Goal: Use online tool/utility: Utilize a website feature to perform a specific function

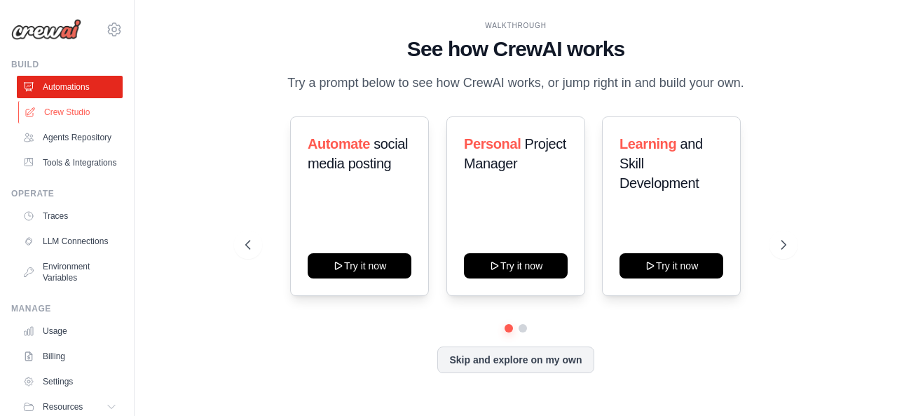
click at [64, 114] on link "Crew Studio" at bounding box center [71, 112] width 106 height 22
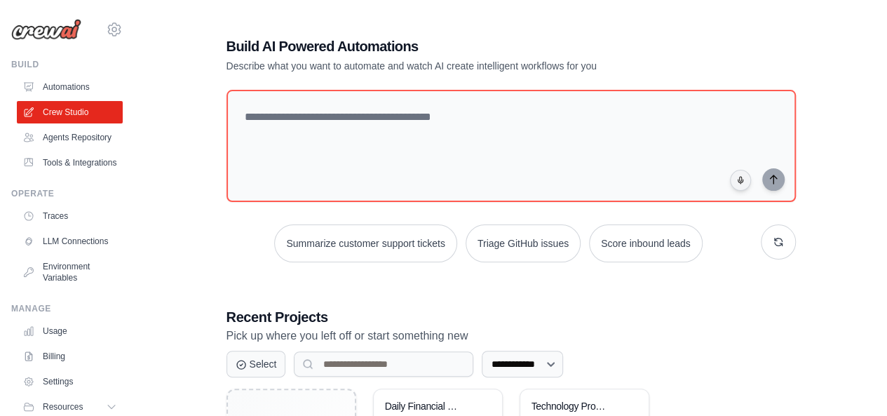
scroll to position [148, 0]
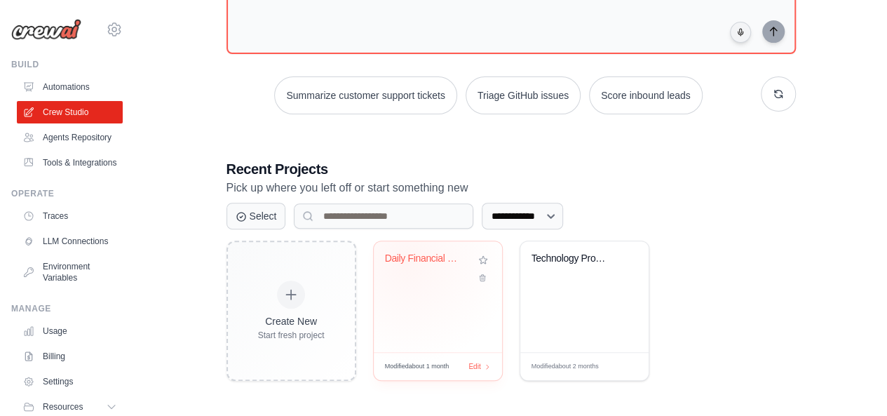
click at [408, 259] on div "Daily Financial Newsletter Generato..." at bounding box center [427, 258] width 85 height 13
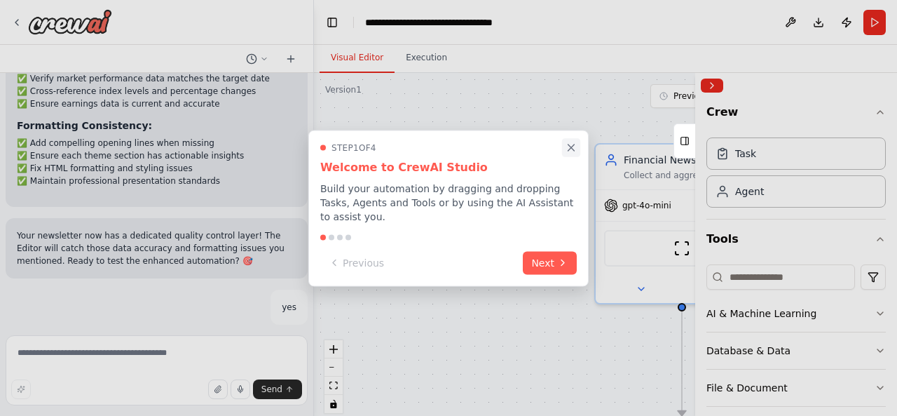
click at [573, 151] on icon "Close walkthrough" at bounding box center [571, 147] width 13 height 13
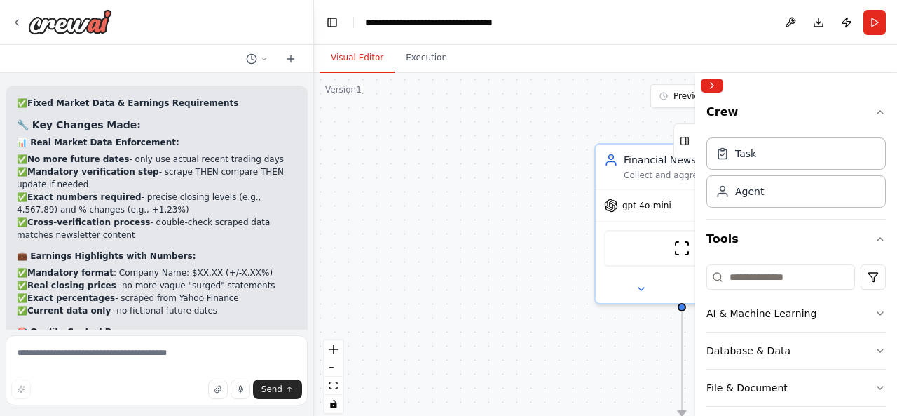
scroll to position [17793, 0]
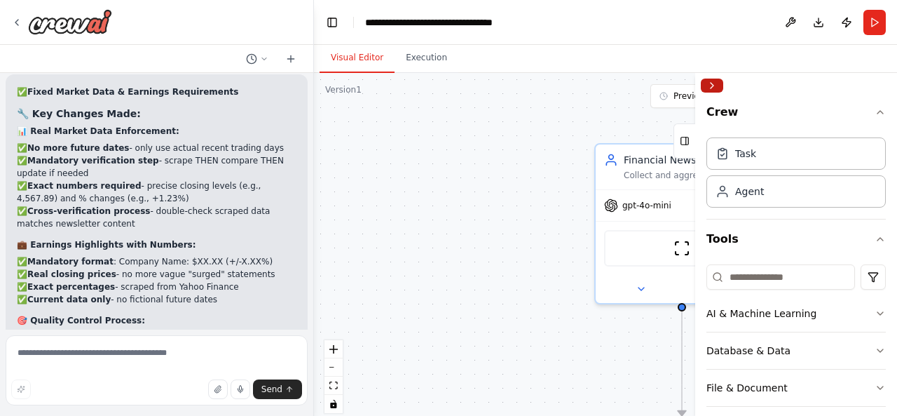
click at [715, 83] on button "Collapse right sidebar" at bounding box center [712, 86] width 22 height 14
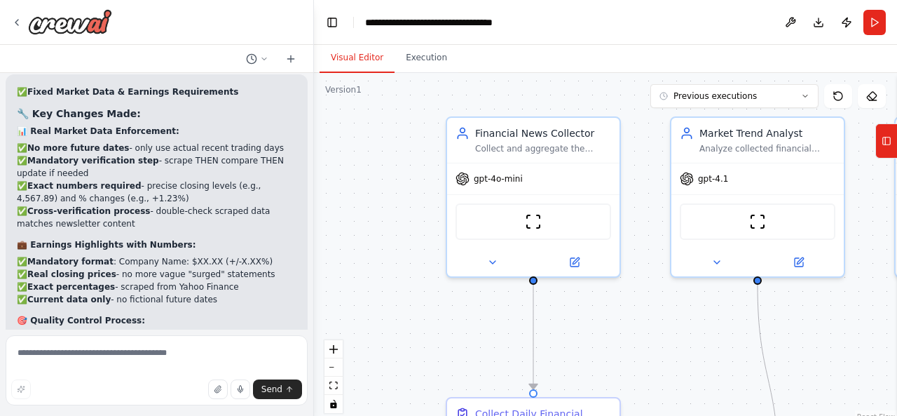
drag, startPoint x: 521, startPoint y: 271, endPoint x: 369, endPoint y: 243, distance: 154.0
click at [369, 243] on div ".deletable-edge-delete-btn { width: 20px; height: 20px; border: 0px solid #ffff…" at bounding box center [605, 248] width 583 height 351
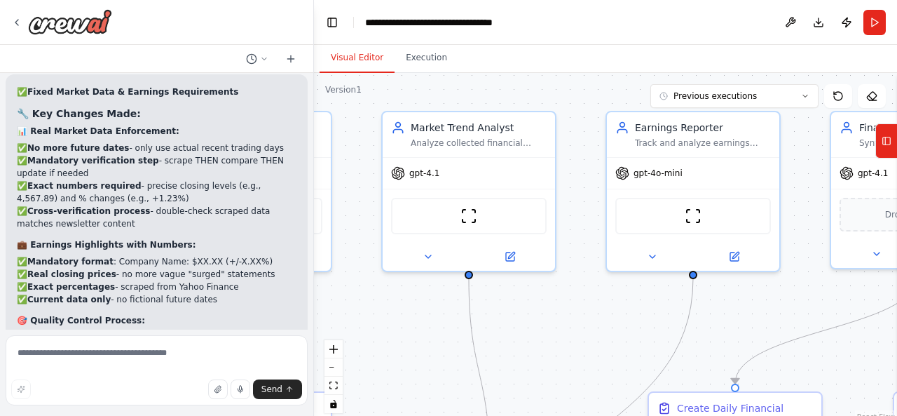
drag, startPoint x: 667, startPoint y: 355, endPoint x: 373, endPoint y: 352, distance: 293.8
click at [373, 352] on div ".deletable-edge-delete-btn { width: 20px; height: 20px; border: 0px solid #ffff…" at bounding box center [605, 248] width 583 height 351
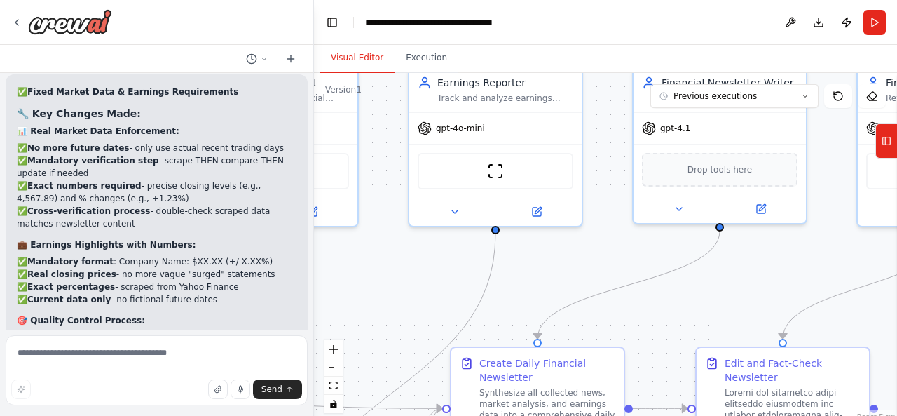
drag, startPoint x: 651, startPoint y: 339, endPoint x: 461, endPoint y: 294, distance: 195.4
click at [461, 294] on div ".deletable-edge-delete-btn { width: 20px; height: 20px; border: 0px solid #ffff…" at bounding box center [605, 248] width 583 height 351
click at [878, 19] on button "Run" at bounding box center [875, 22] width 22 height 25
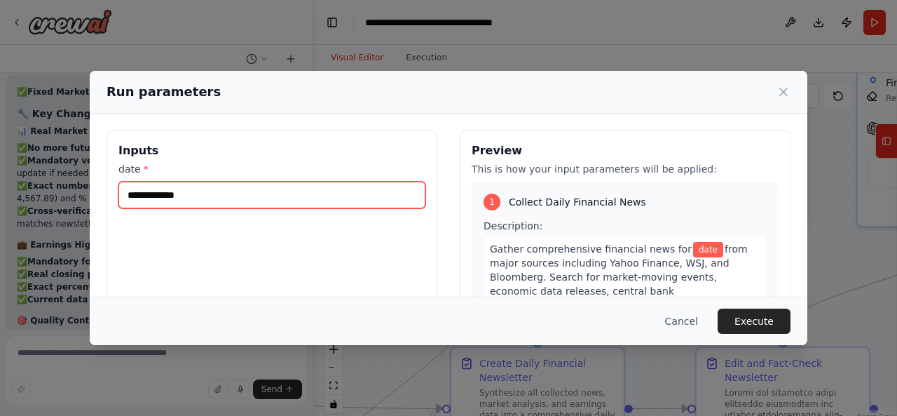
click at [203, 186] on input "date *" at bounding box center [271, 195] width 307 height 27
type input "**********"
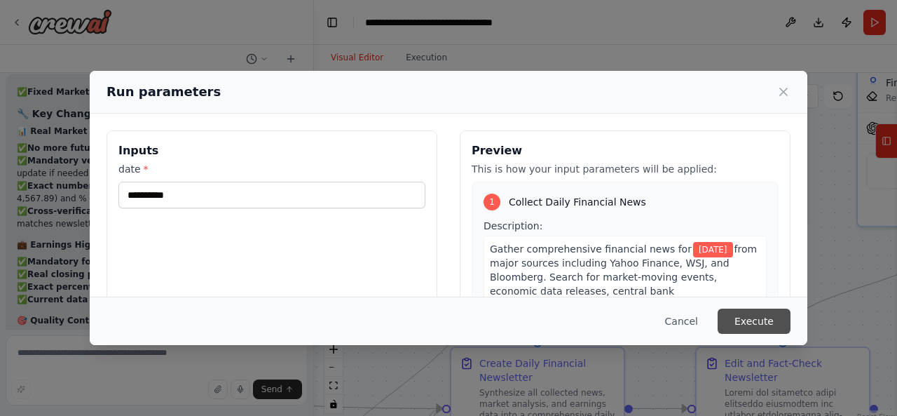
click at [754, 321] on button "Execute" at bounding box center [754, 320] width 73 height 25
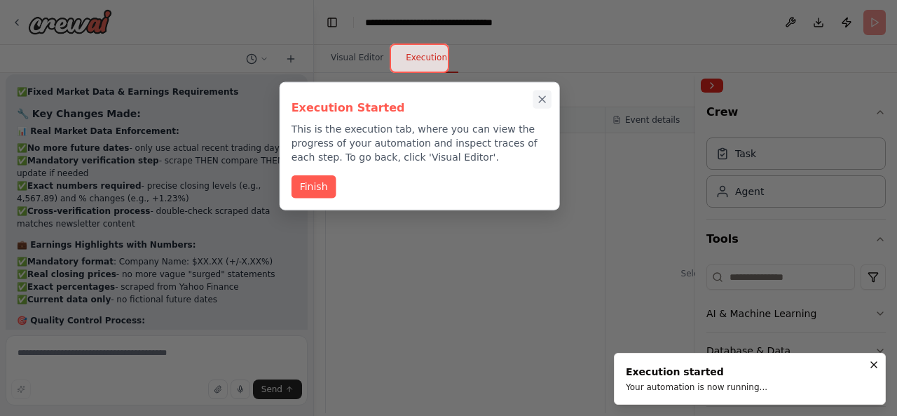
click at [540, 104] on icon "Close walkthrough" at bounding box center [542, 99] width 13 height 13
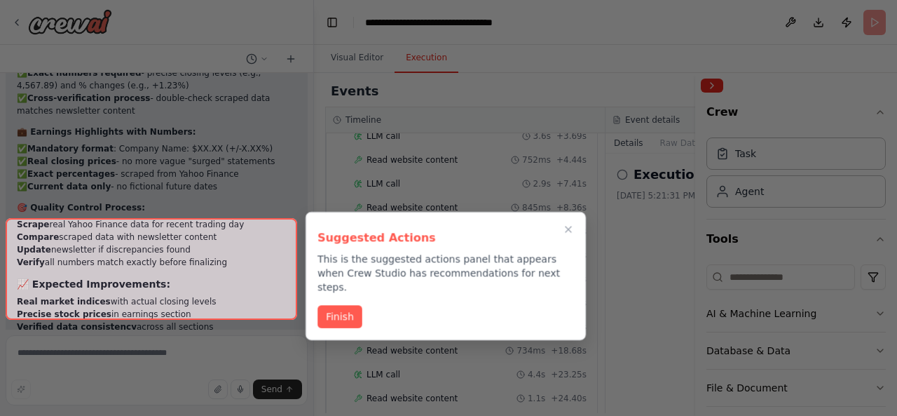
scroll to position [1469, 0]
click at [271, 234] on div at bounding box center [152, 269] width 292 height 102
click at [570, 229] on icon "Close walkthrough" at bounding box center [568, 229] width 13 height 13
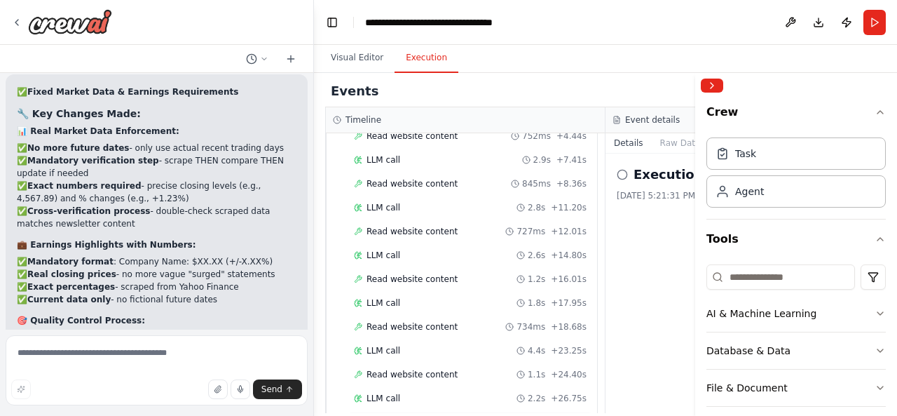
click at [394, 415] on span "Completed" at bounding box center [390, 421] width 46 height 11
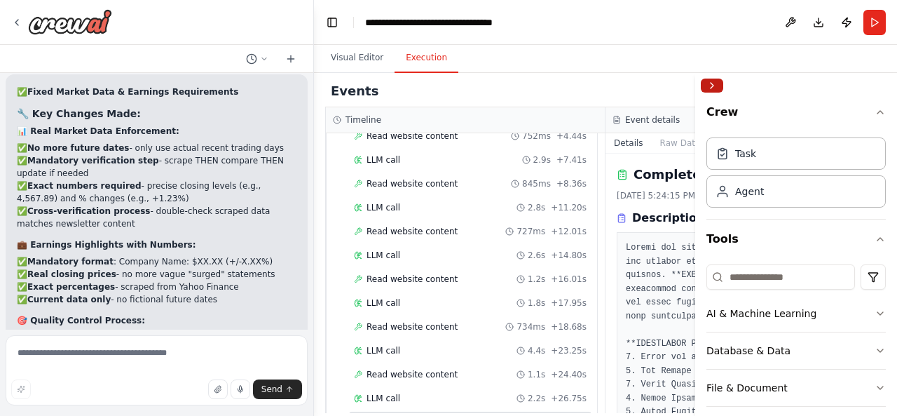
click at [712, 83] on button "Collapse right sidebar" at bounding box center [712, 86] width 22 height 14
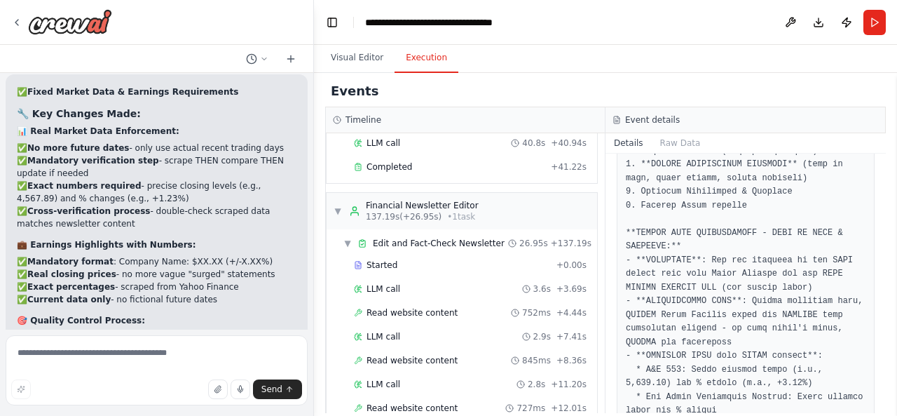
scroll to position [1469, 0]
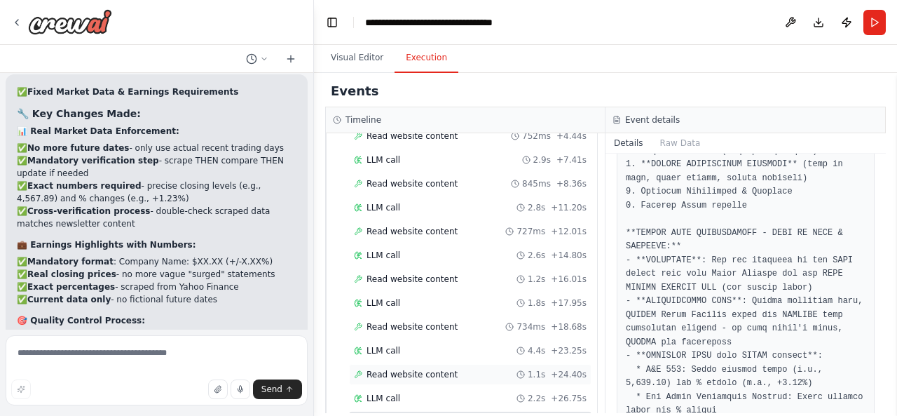
click at [410, 369] on span "Read website content" at bounding box center [412, 374] width 91 height 11
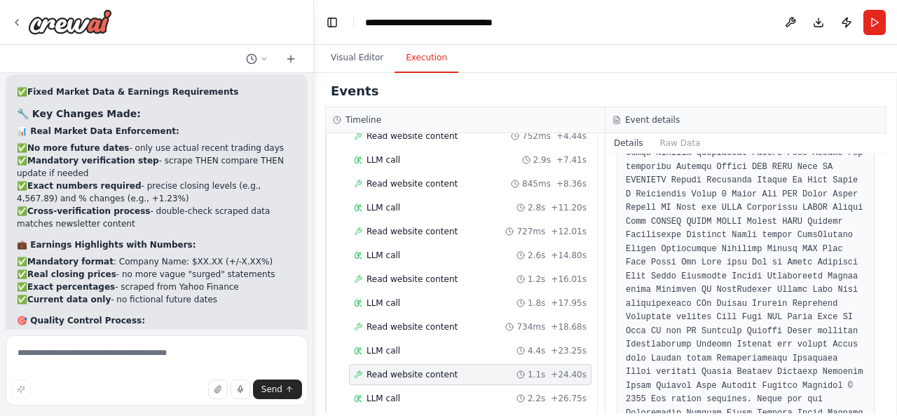
scroll to position [1753, 0]
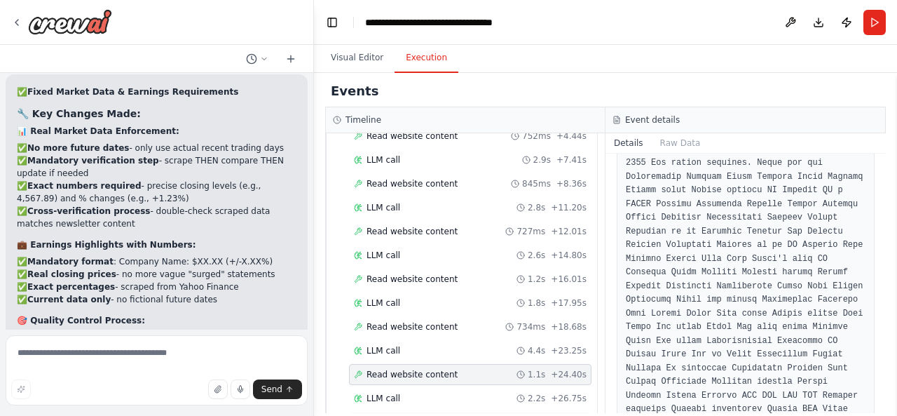
click at [428, 412] on div "Completed + 26.95s" at bounding box center [470, 422] width 243 height 21
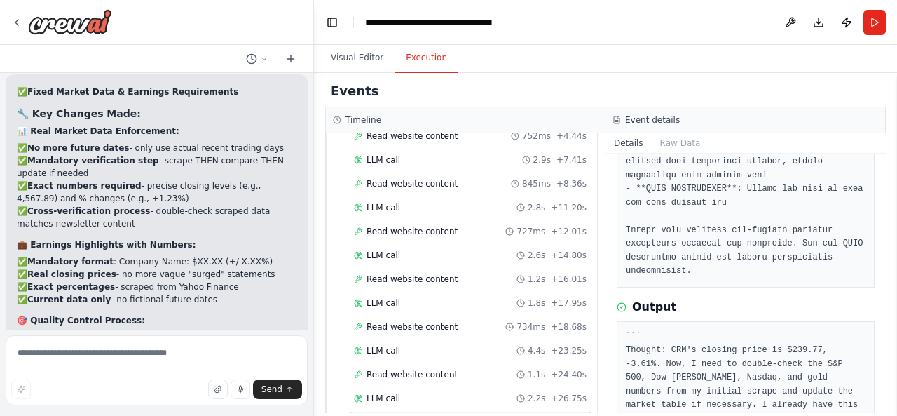
scroll to position [976, 0]
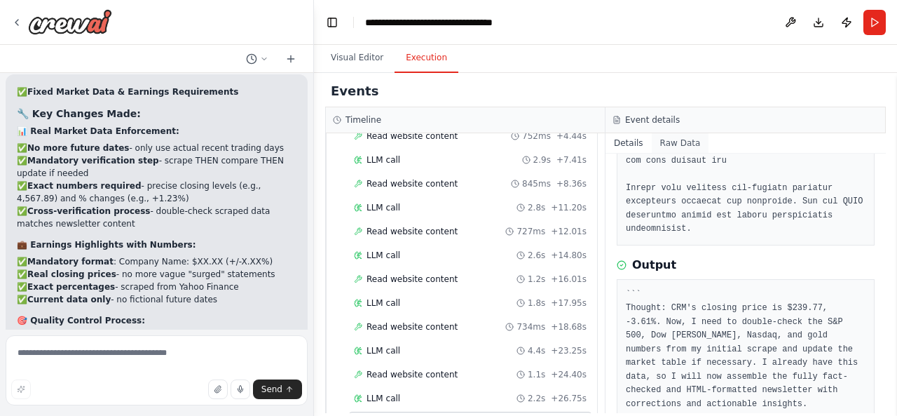
click at [666, 142] on button "Raw Data" at bounding box center [680, 143] width 57 height 20
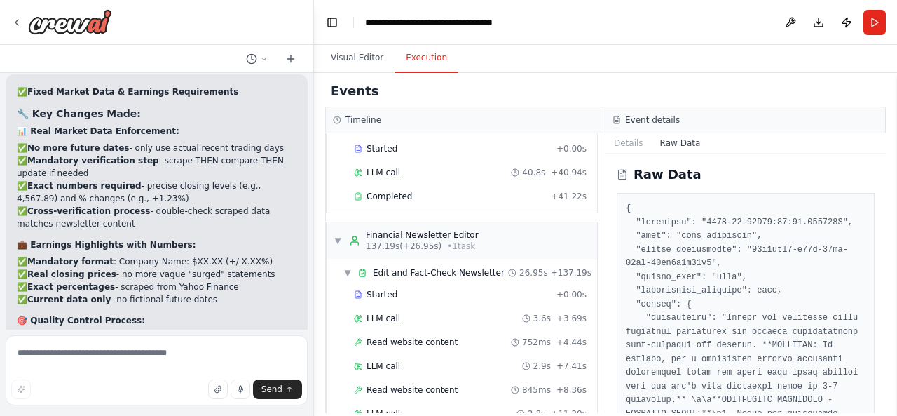
scroll to position [1189, 0]
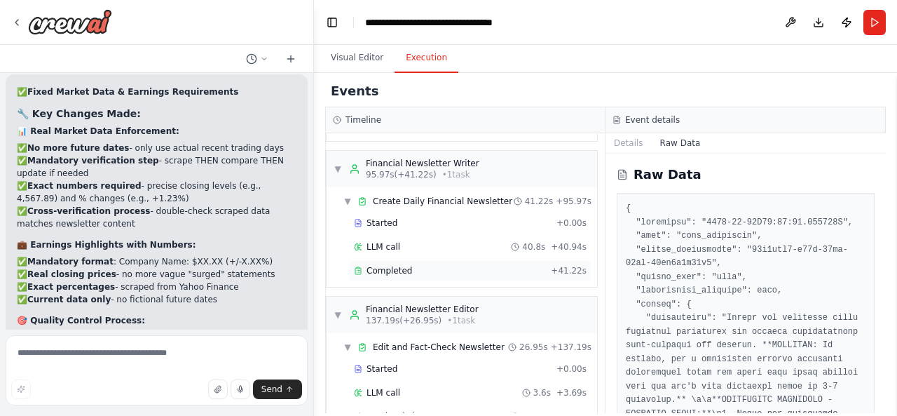
click at [403, 265] on span "Completed" at bounding box center [390, 270] width 46 height 11
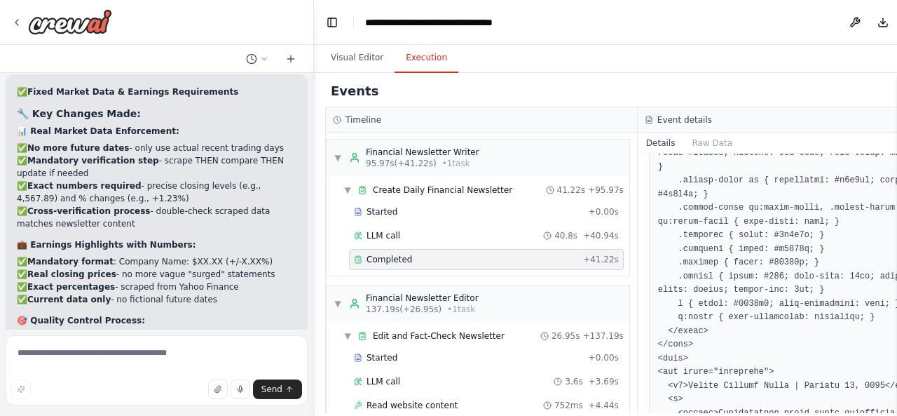
scroll to position [982, 0]
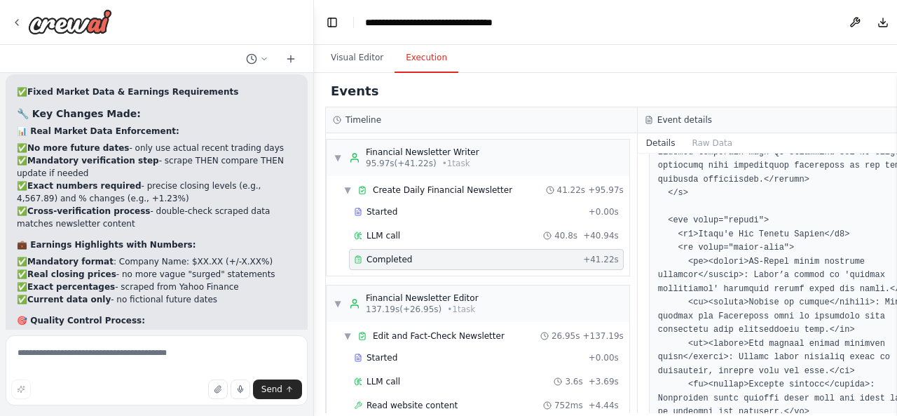
click at [641, 139] on button "Details" at bounding box center [661, 143] width 46 height 20
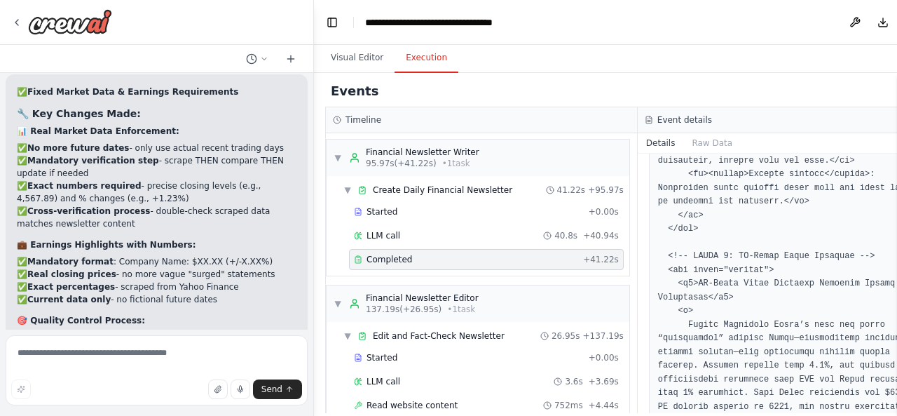
scroll to position [1262, 0]
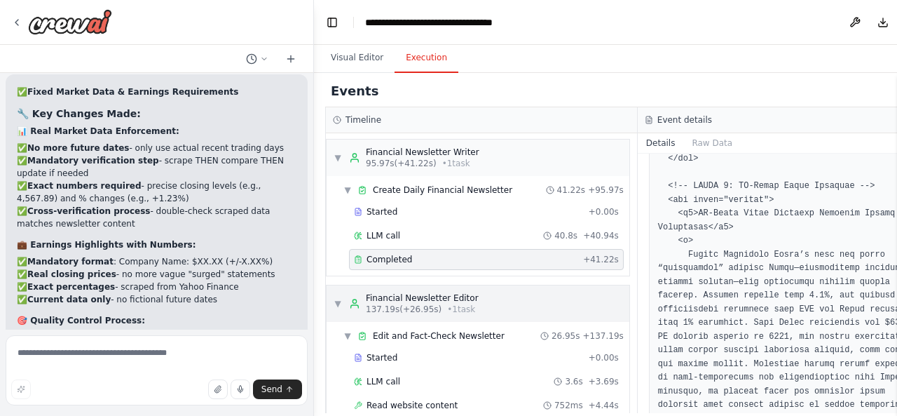
click at [337, 298] on span "▼" at bounding box center [338, 303] width 8 height 11
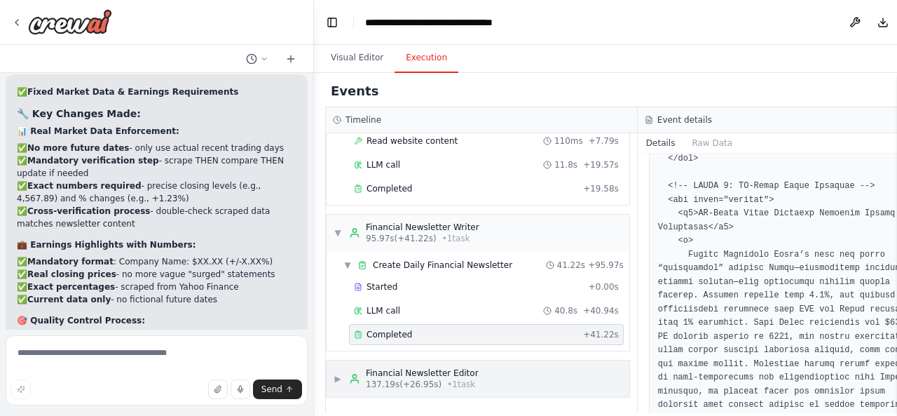
scroll to position [1091, 0]
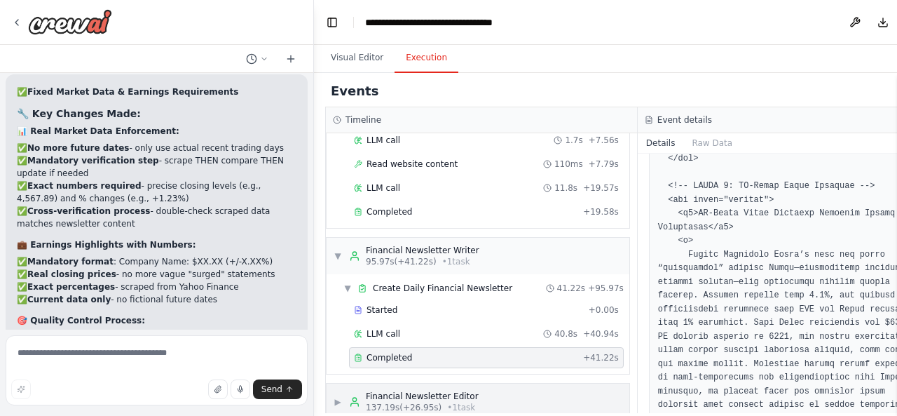
click at [339, 396] on span "▶" at bounding box center [338, 401] width 8 height 11
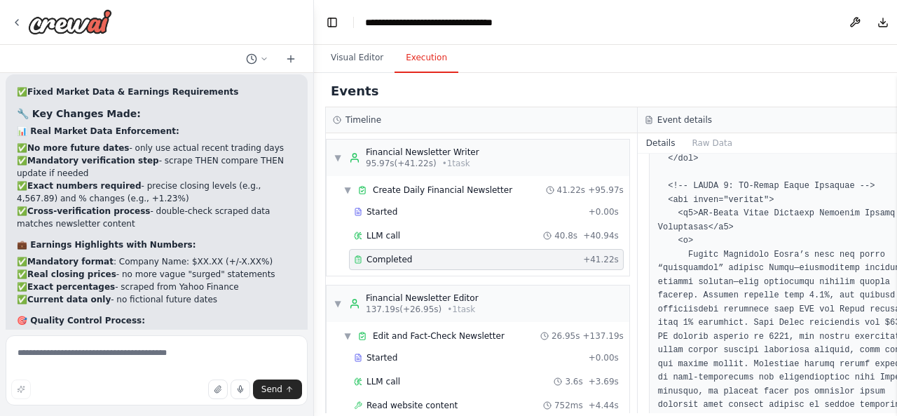
scroll to position [1469, 0]
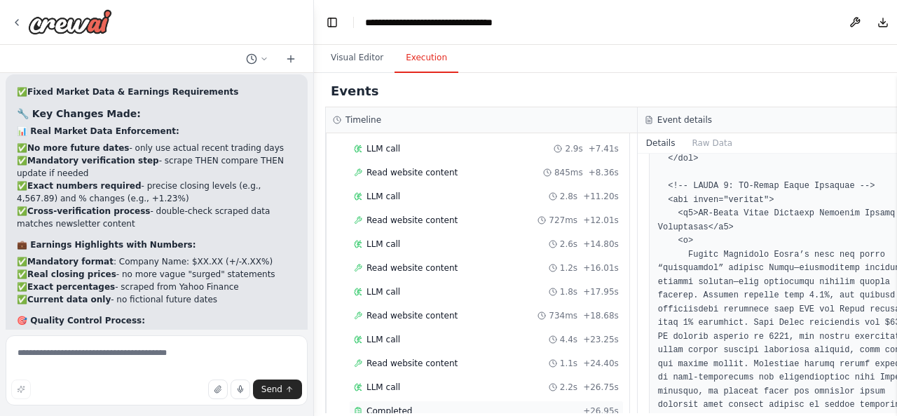
click at [403, 405] on span "Completed" at bounding box center [390, 410] width 46 height 11
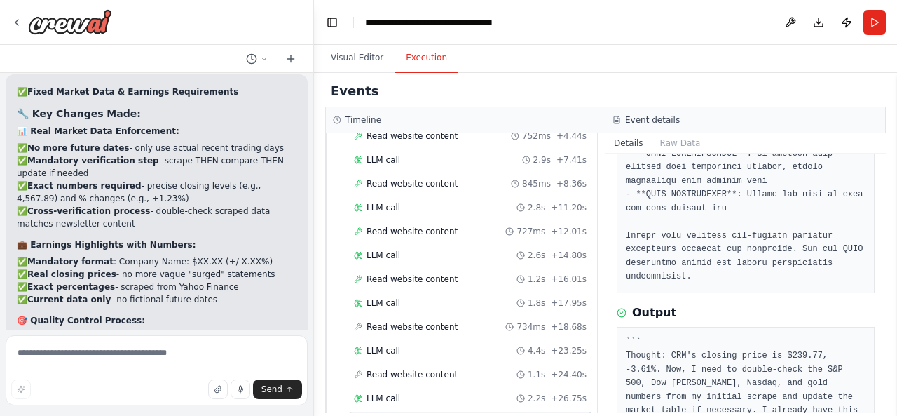
scroll to position [906, 0]
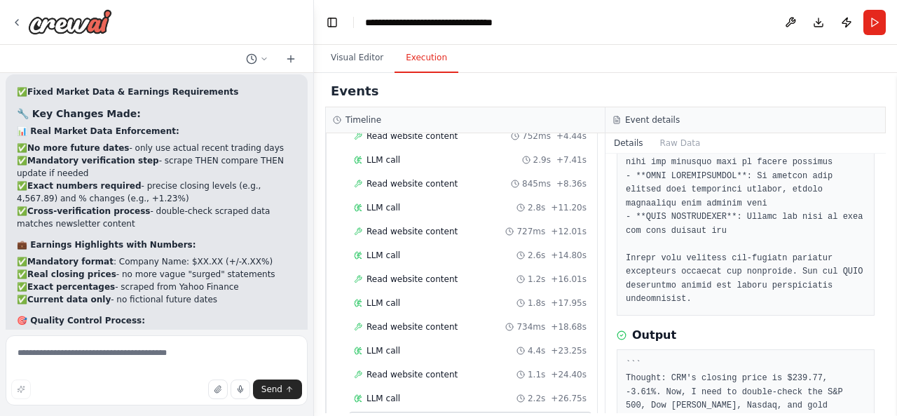
click at [623, 349] on div "``` Thought: CRM's closing price is $239.77, -3.61%. Now, I need to double-chec…" at bounding box center [746, 420] width 258 height 142
click at [653, 358] on pre "``` Thought: CRM's closing price is $239.77, -3.61%. Now, I need to double-chec…" at bounding box center [746, 419] width 240 height 123
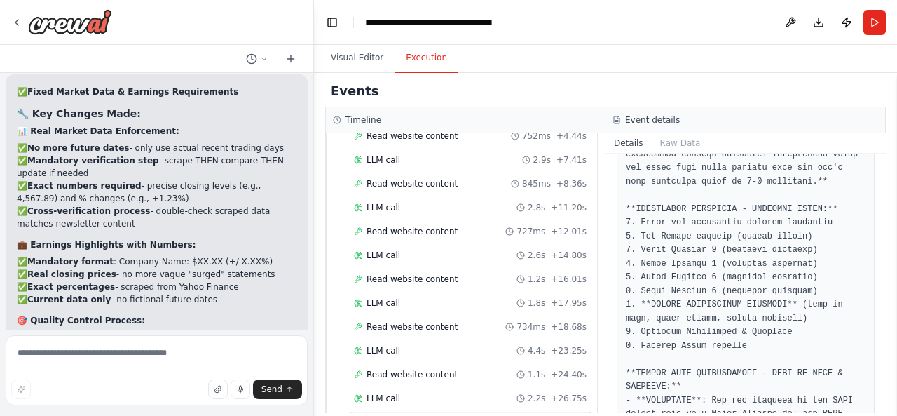
scroll to position [0, 0]
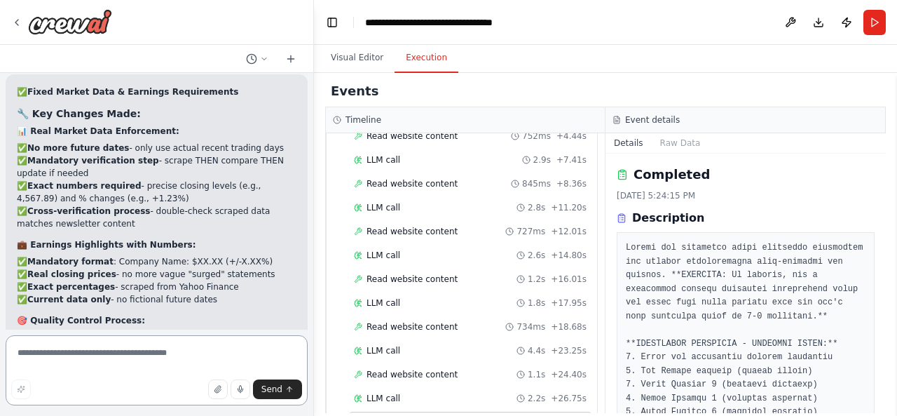
click at [128, 362] on textarea at bounding box center [157, 370] width 302 height 70
click at [401, 369] on span "Read website content" at bounding box center [412, 374] width 91 height 11
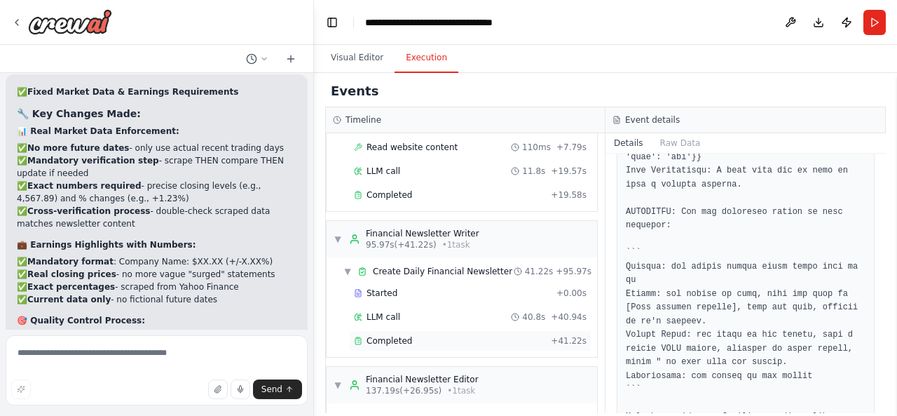
scroll to position [1259, 0]
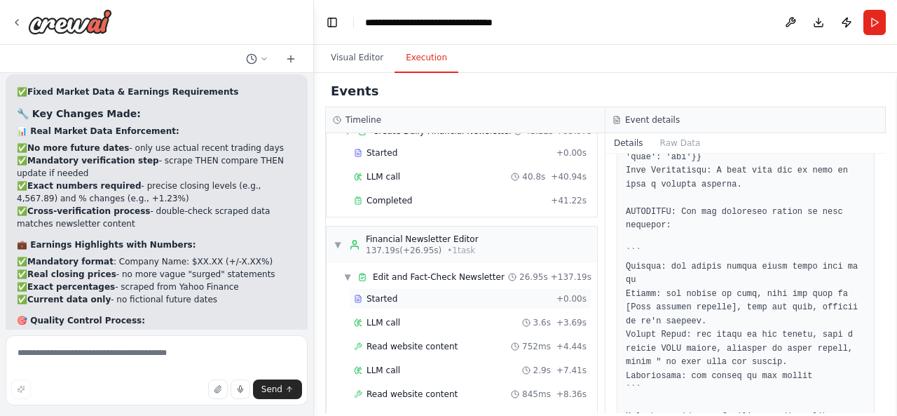
click at [409, 293] on div "Started" at bounding box center [452, 298] width 197 height 11
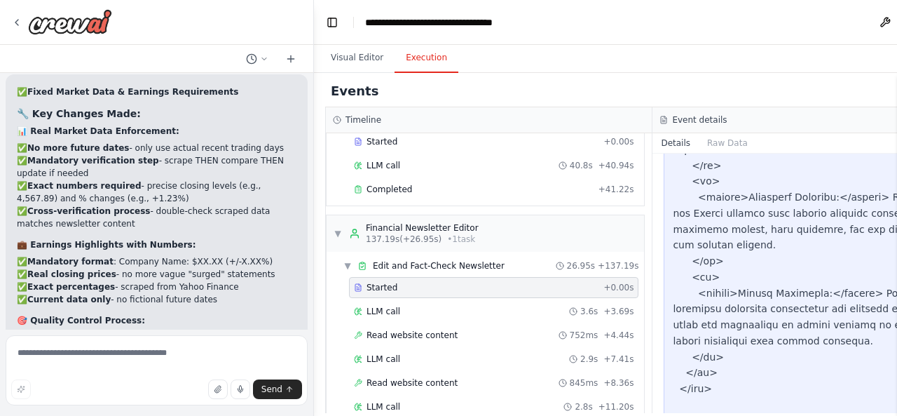
scroll to position [6851, 0]
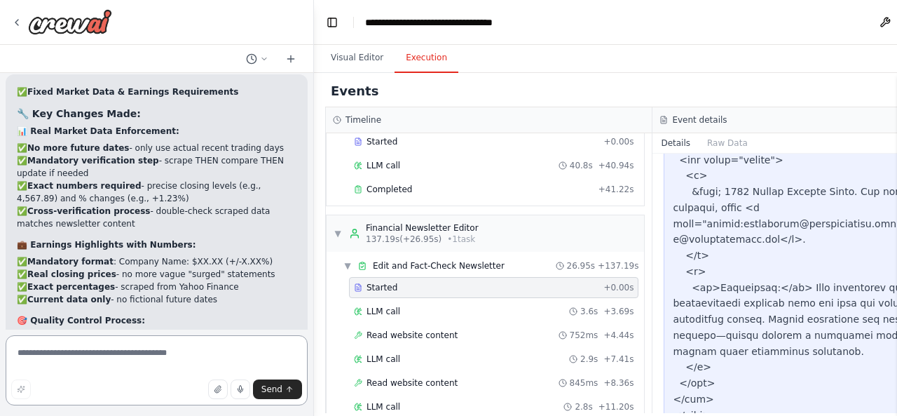
click at [181, 351] on textarea at bounding box center [157, 370] width 302 height 70
type textarea "***"
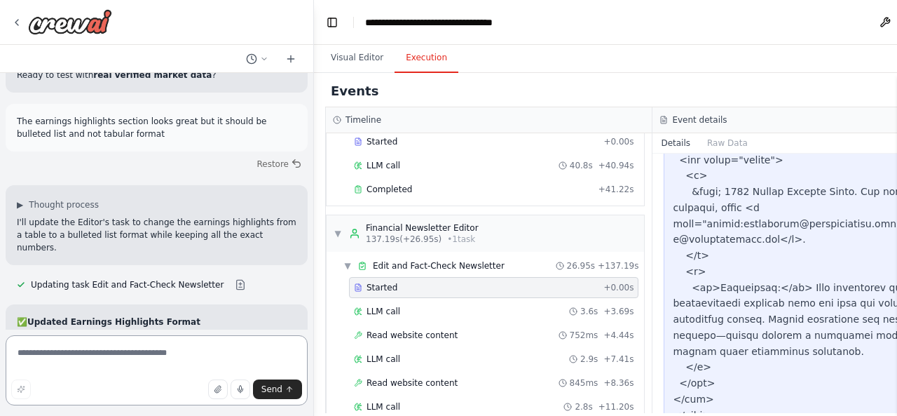
scroll to position [18239, 0]
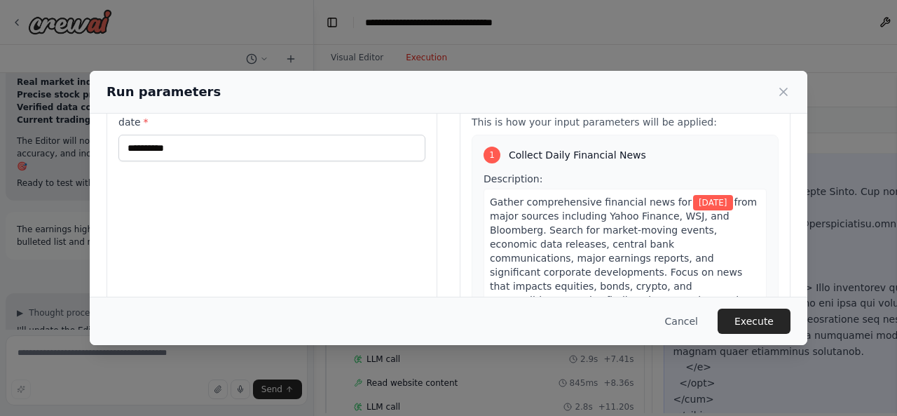
scroll to position [0, 0]
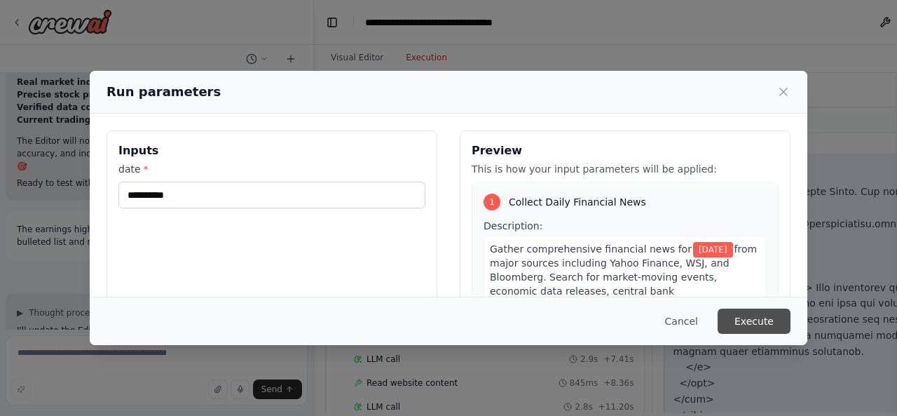
click at [753, 323] on button "Execute" at bounding box center [754, 320] width 73 height 25
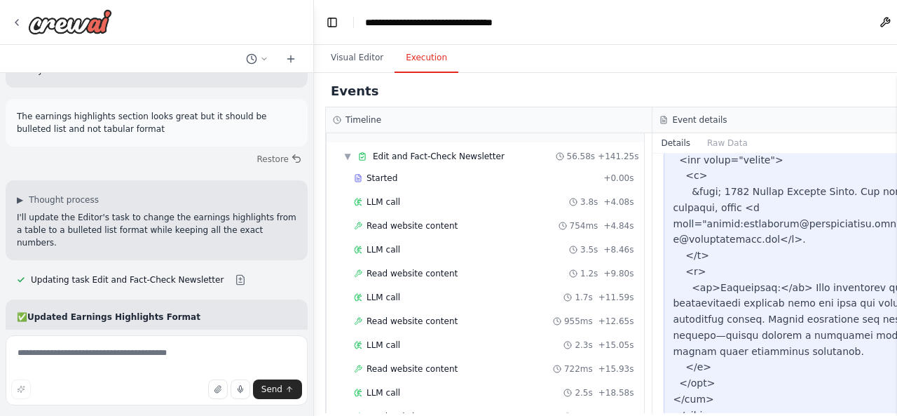
scroll to position [1165, 0]
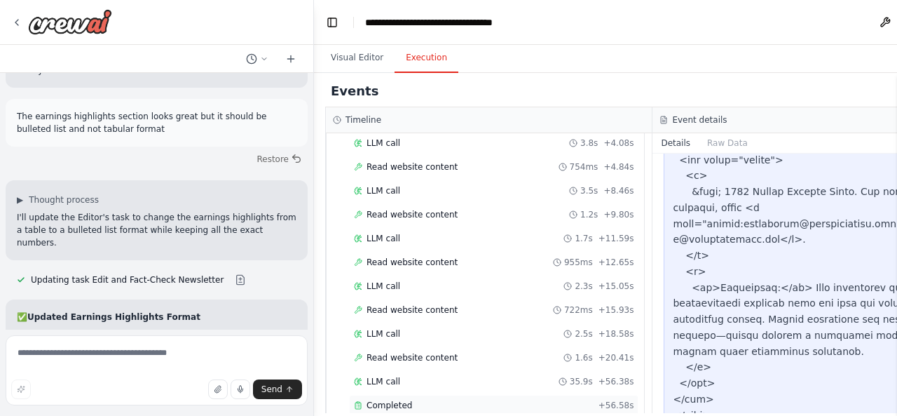
click at [411, 395] on div "Completed + 56.58s" at bounding box center [494, 405] width 290 height 21
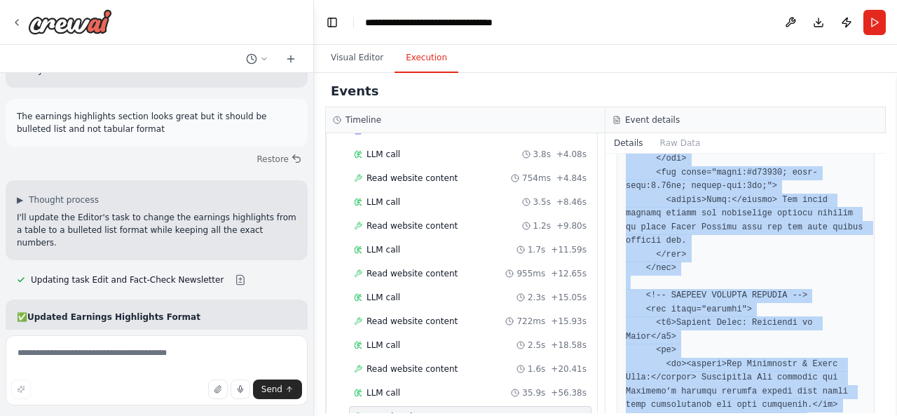
scroll to position [5706, 0]
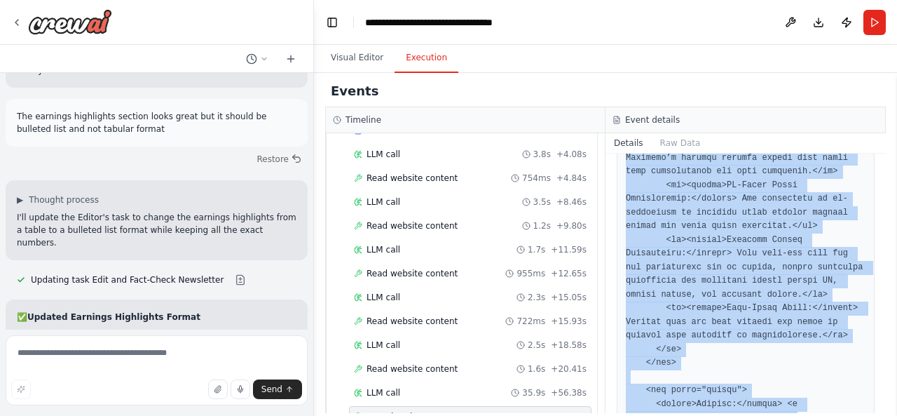
drag, startPoint x: 626, startPoint y: 247, endPoint x: 751, endPoint y: 388, distance: 187.7
copy pre "<html lang="en"> <head> <meta charset="UTF-8"> <title>Daily Market Brief | Octo…"
